Goal: Information Seeking & Learning: Learn about a topic

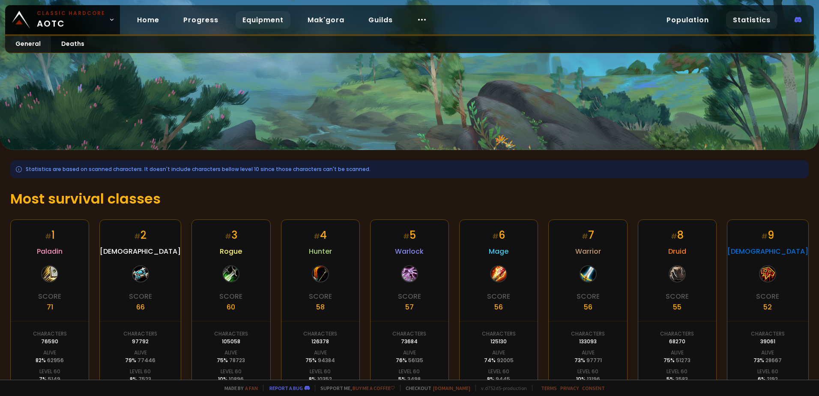
click at [260, 22] on link "Equipment" at bounding box center [263, 20] width 55 height 18
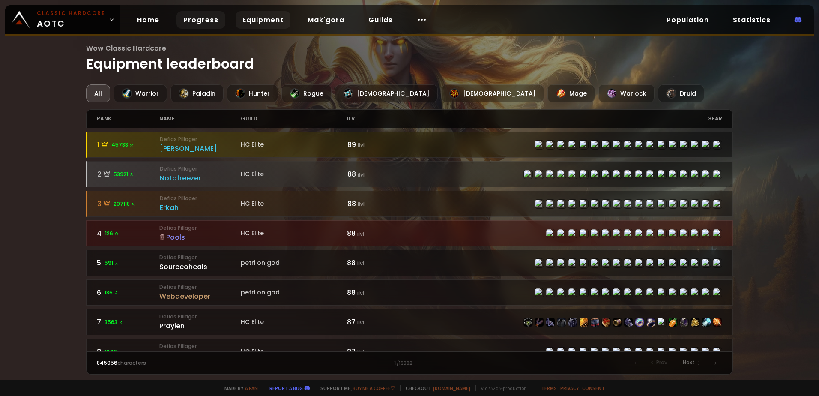
click at [200, 12] on link "Progress" at bounding box center [200, 20] width 49 height 18
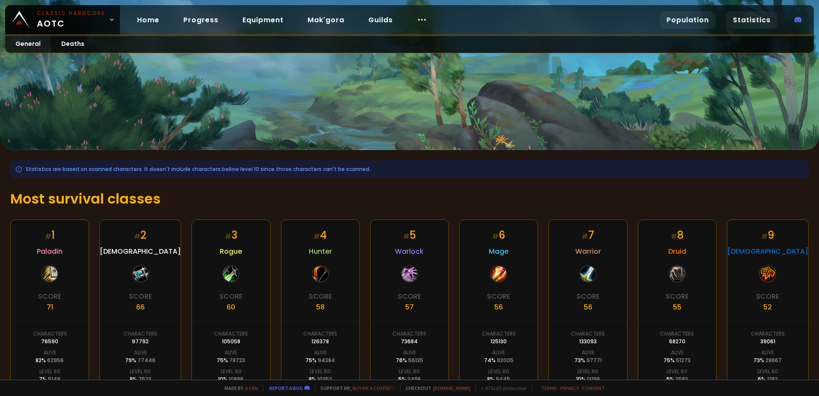
click at [704, 23] on link "Population" at bounding box center [688, 20] width 56 height 18
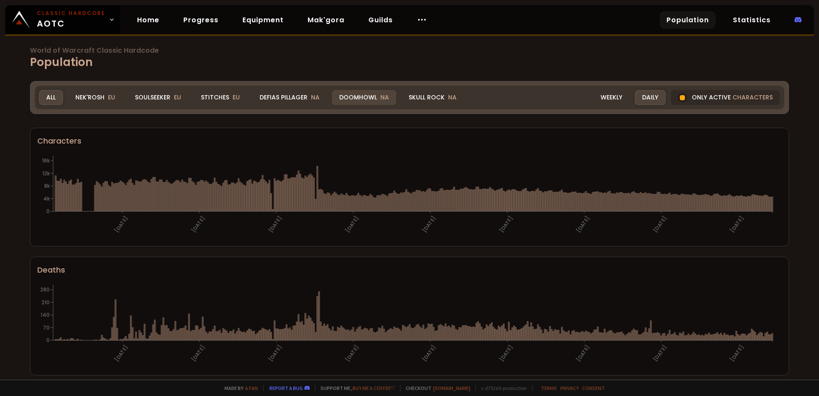
click at [368, 101] on div "Doomhowl NA" at bounding box center [364, 97] width 64 height 15
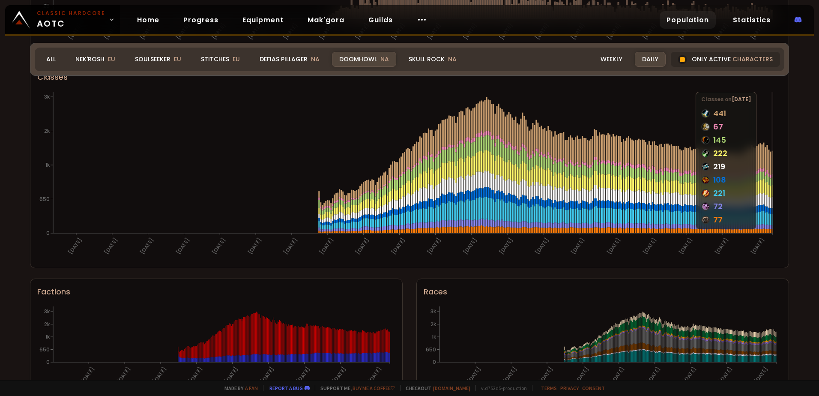
scroll to position [435, 0]
